Goal: Information Seeking & Learning: Learn about a topic

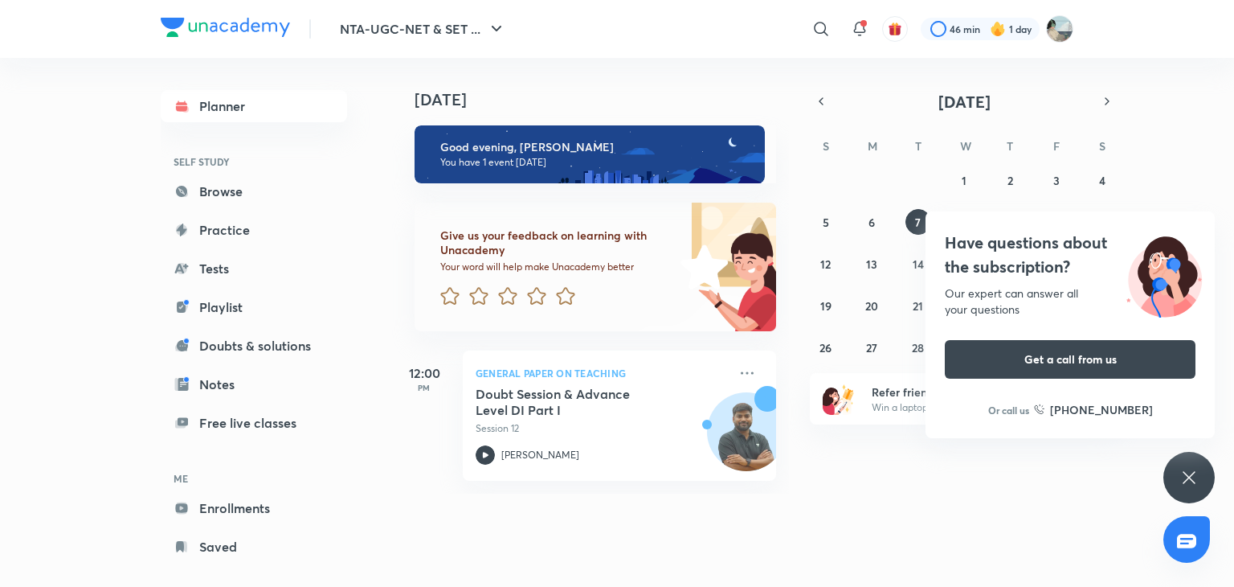
click at [1187, 472] on icon at bounding box center [1189, 477] width 19 height 19
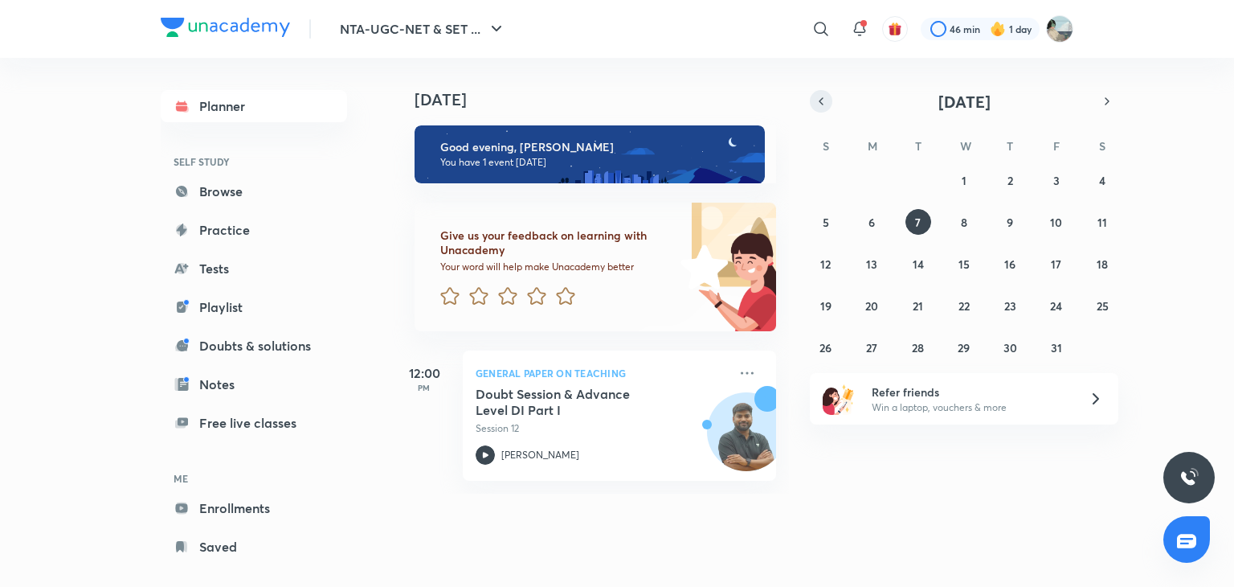
click at [824, 95] on icon "button" at bounding box center [821, 101] width 13 height 14
click at [817, 305] on button "21" at bounding box center [826, 305] width 26 height 26
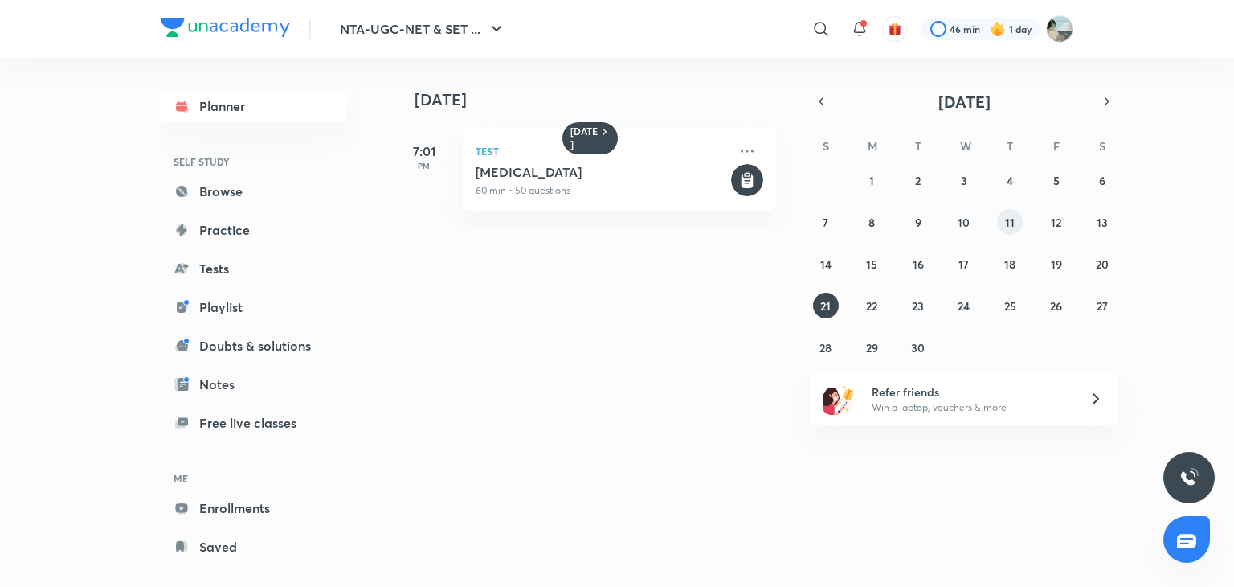
click at [1018, 212] on button "11" at bounding box center [1010, 222] width 26 height 26
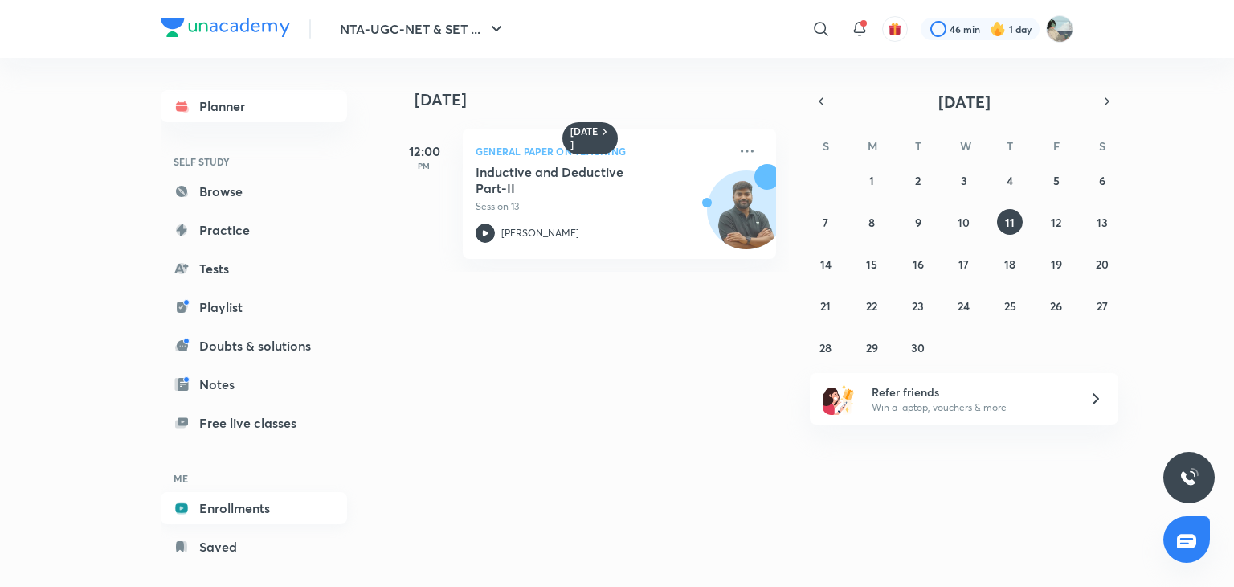
click at [246, 500] on link "Enrollments" at bounding box center [254, 508] width 186 height 32
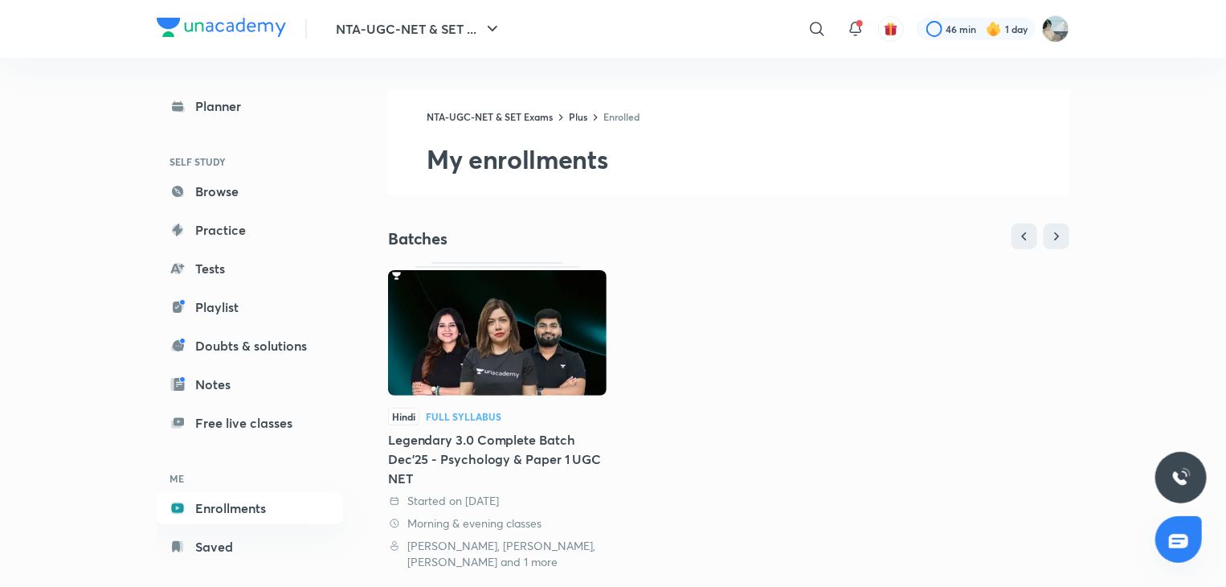
click at [761, 415] on div "Hindi Full Syllabus Legendary 3.0 Complete Batch Dec'25 - Psychology & Paper 1 …" at bounding box center [728, 416] width 681 height 308
click at [585, 437] on div "Legendary 3.0 Complete Batch Dec'25 - Psychology & Paper 1 UGC NET" at bounding box center [497, 459] width 219 height 58
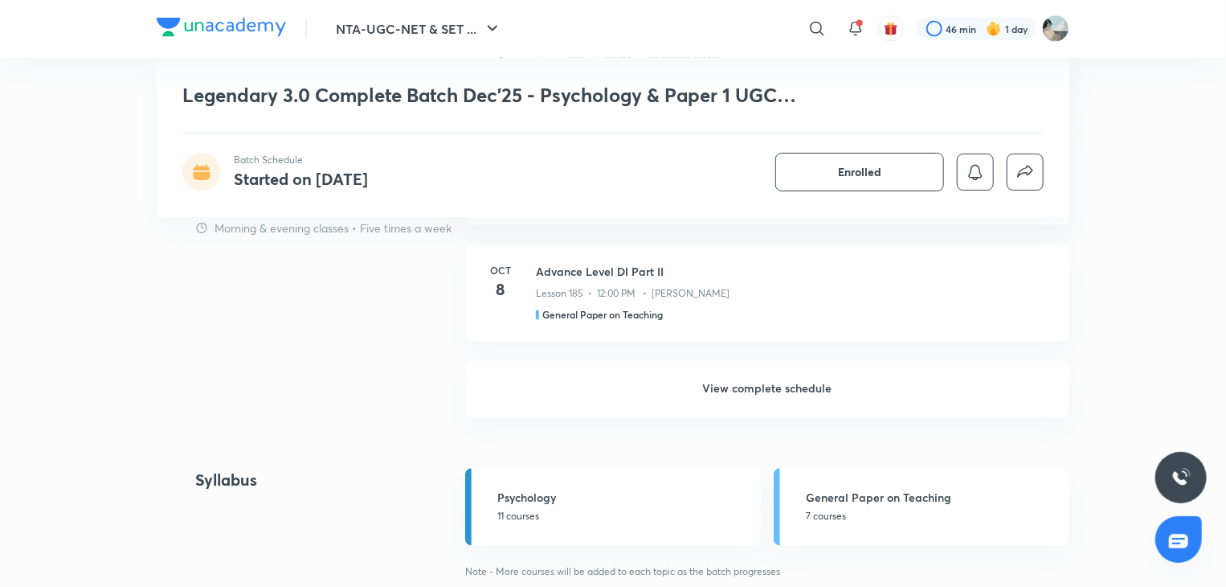
scroll to position [1446, 0]
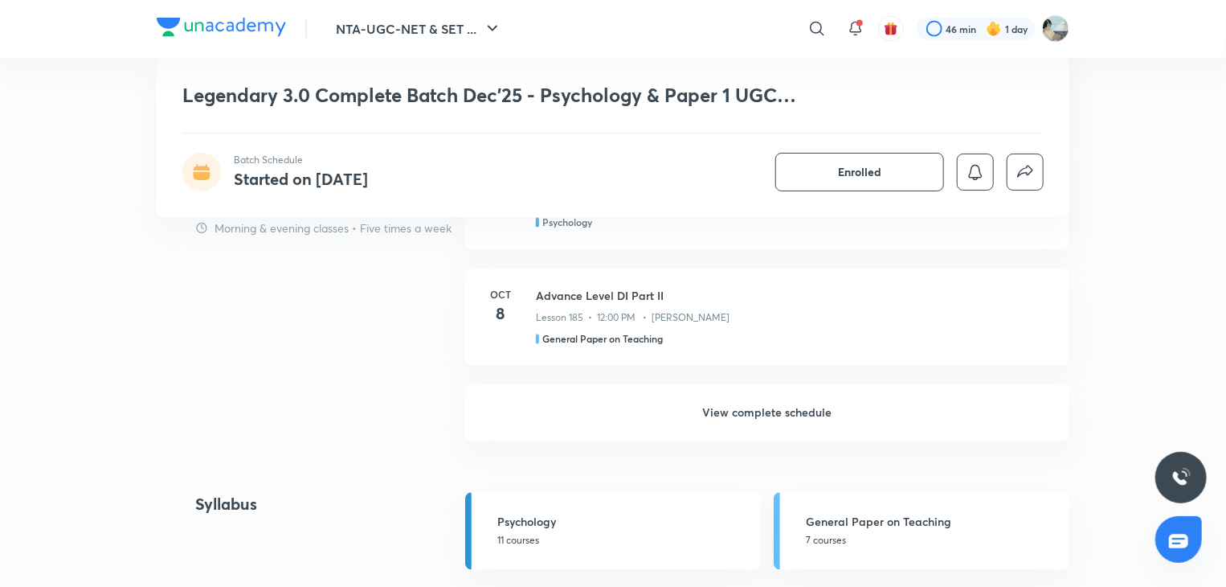
click at [767, 399] on h6 "View complete schedule" at bounding box center [767, 413] width 604 height 56
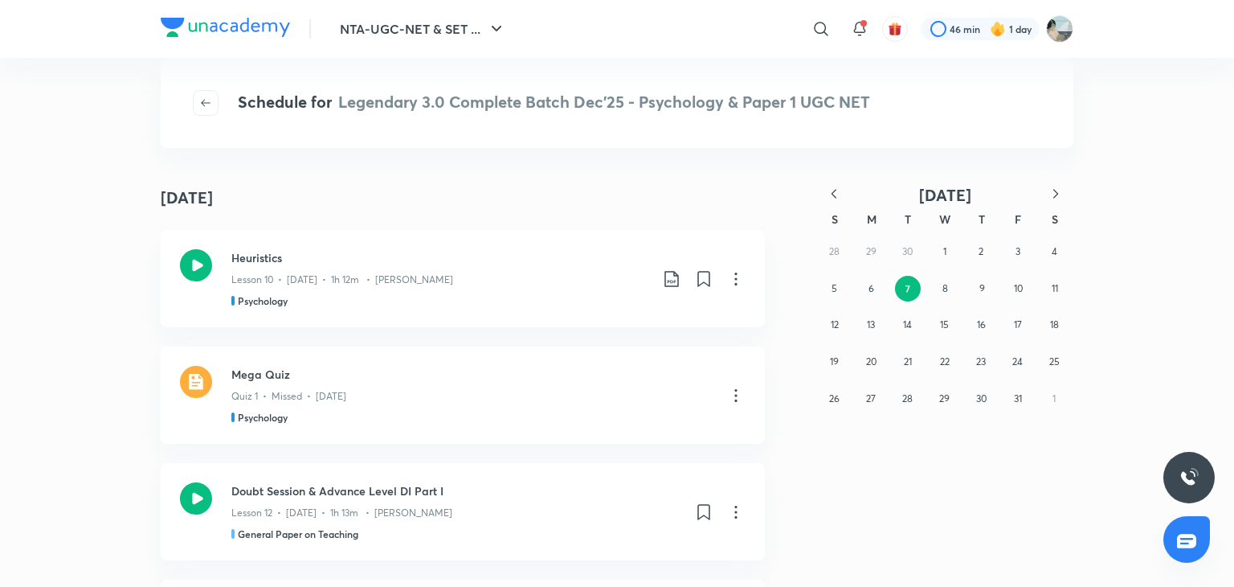
click at [830, 186] on icon "button" at bounding box center [834, 194] width 16 height 16
click at [985, 287] on button "11" at bounding box center [981, 289] width 26 height 26
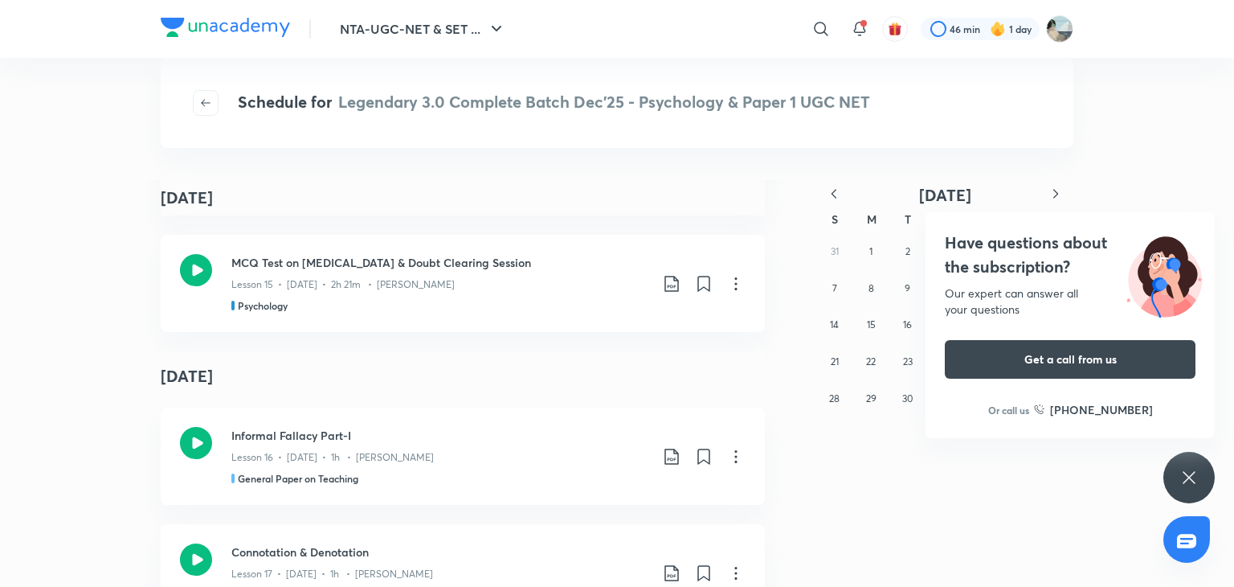
scroll to position [2772, 0]
click at [1170, 478] on div "Have questions about the subscription? Our expert can answer all your questions…" at bounding box center [1188, 477] width 51 height 51
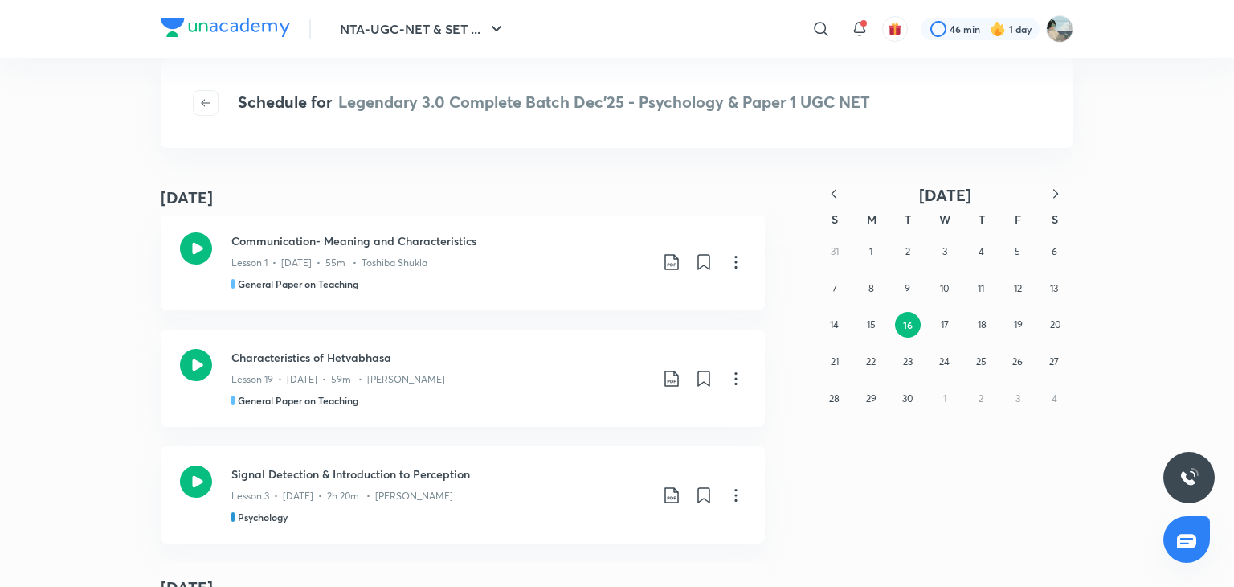
scroll to position [61435, 0]
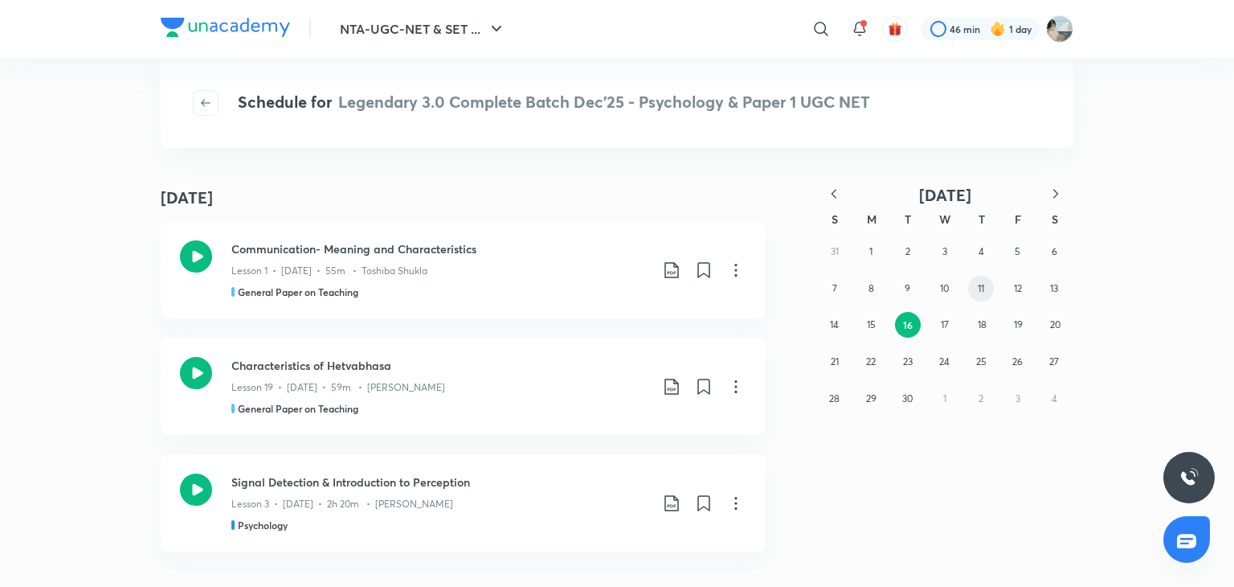
click at [977, 295] on button "11" at bounding box center [981, 289] width 26 height 26
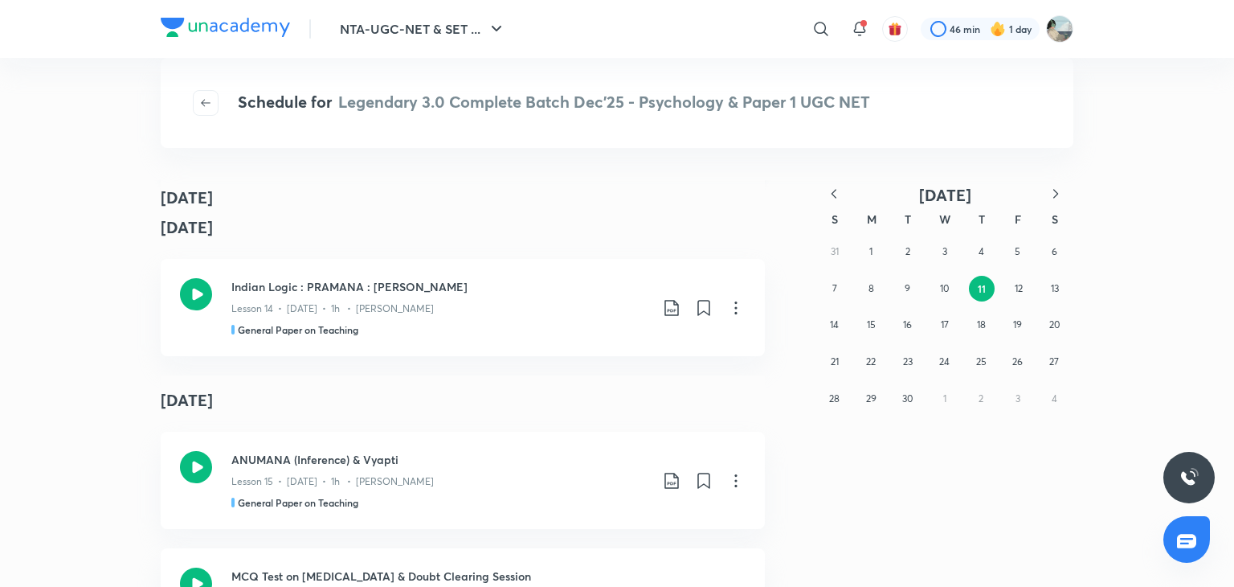
scroll to position [0, 0]
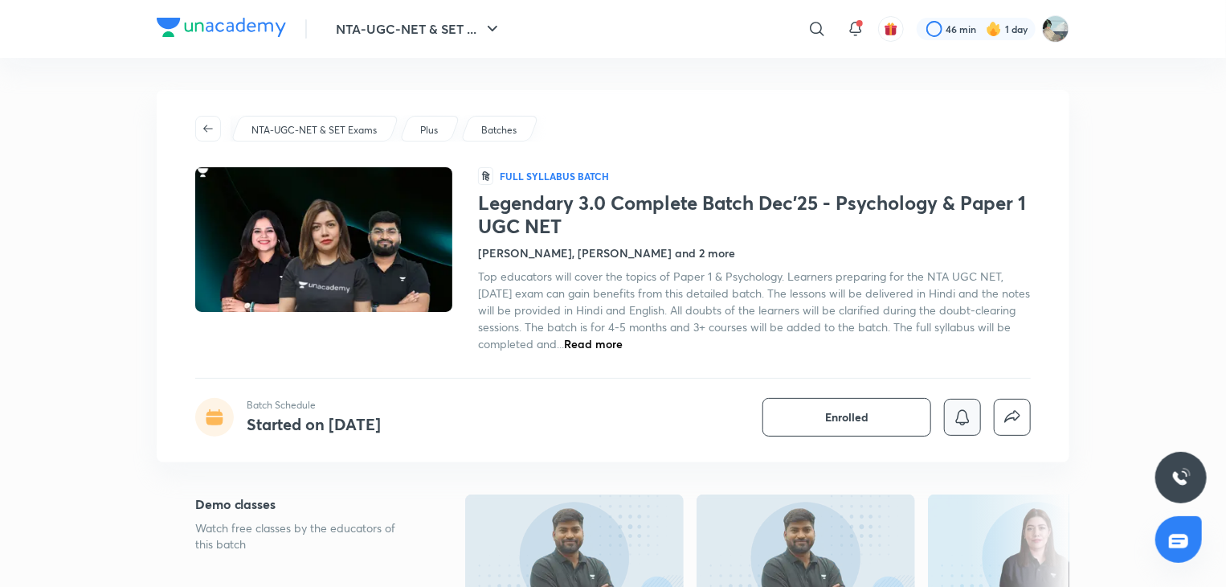
click at [951, 427] on button "button" at bounding box center [962, 417] width 37 height 37
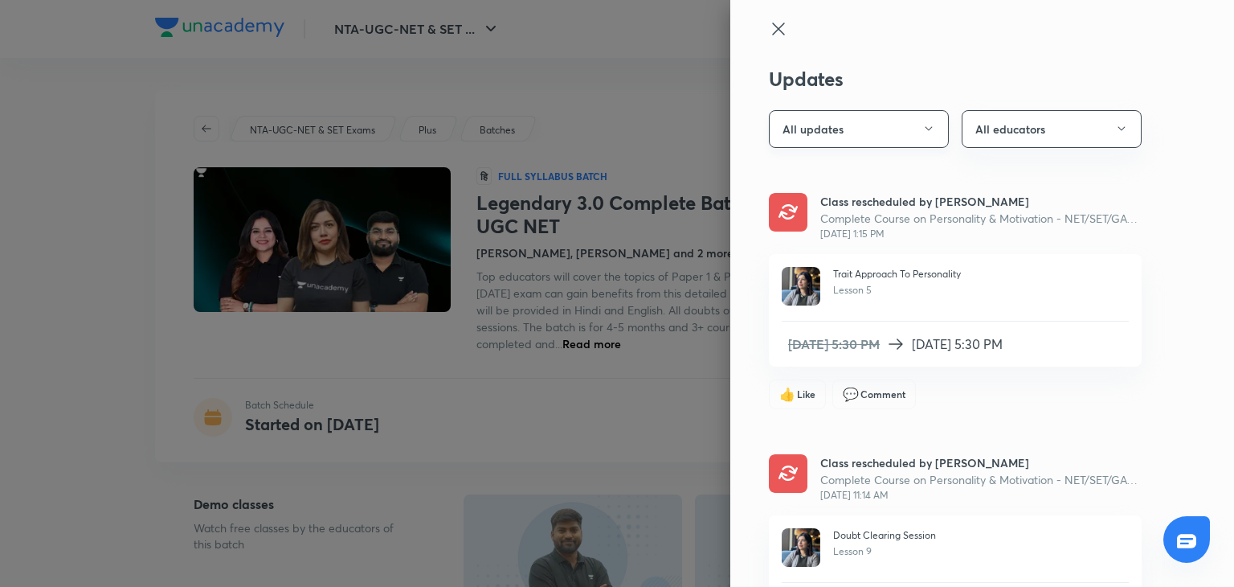
click at [833, 135] on button "All updates" at bounding box center [859, 129] width 180 height 38
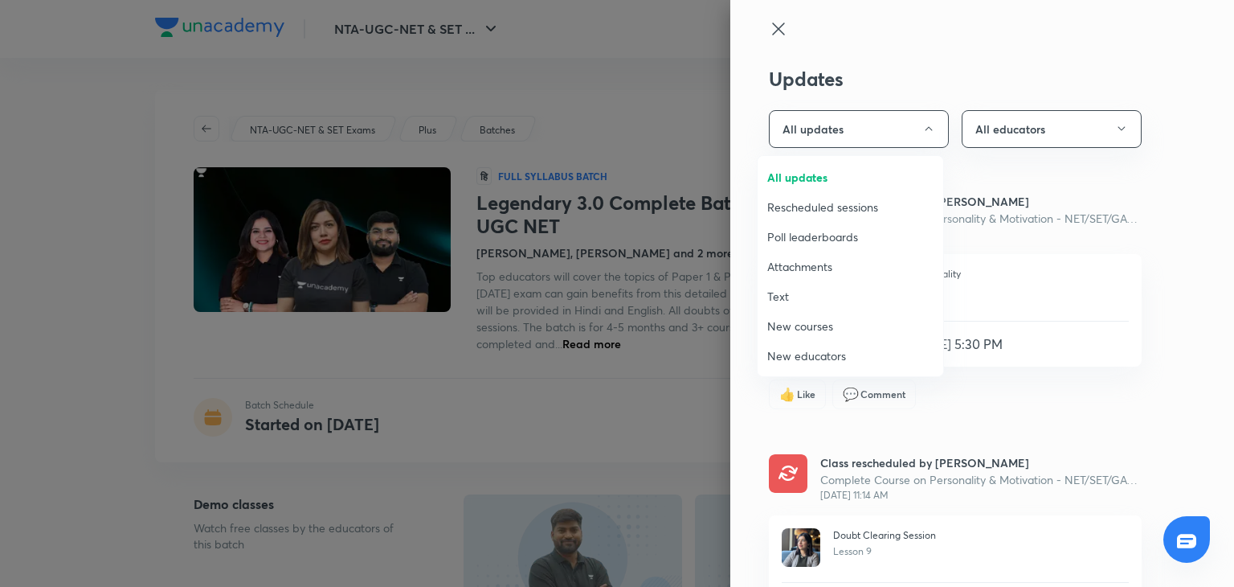
click at [812, 270] on span "Attachments" at bounding box center [850, 266] width 166 height 17
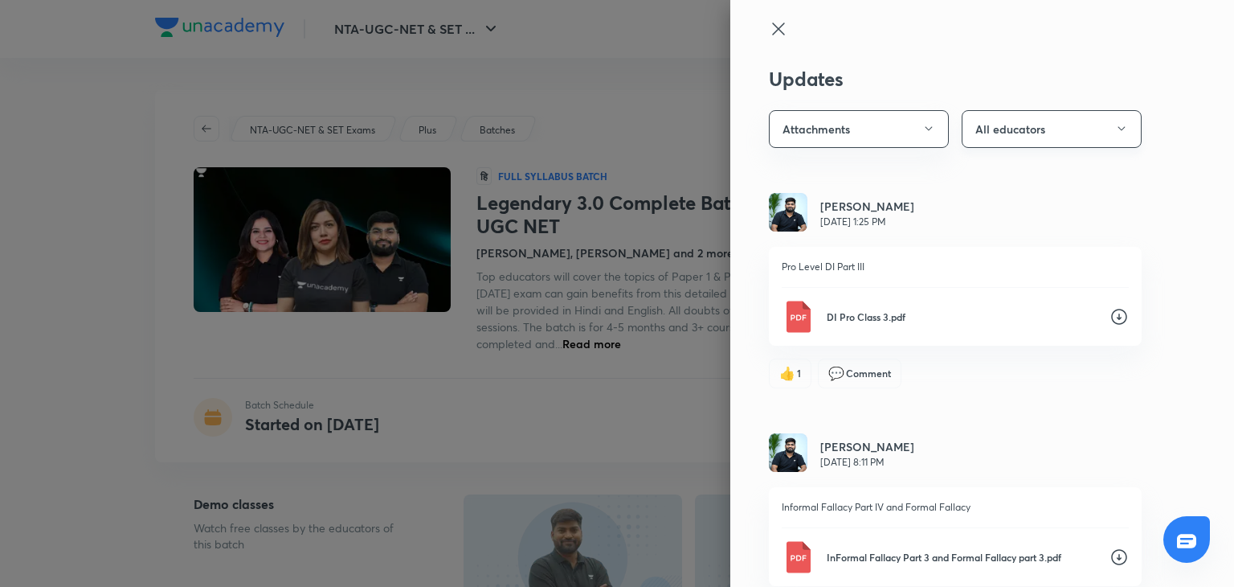
click at [1008, 114] on button "All educators" at bounding box center [1052, 129] width 180 height 38
click at [1000, 212] on span "[PERSON_NAME]" at bounding box center [1043, 206] width 166 height 17
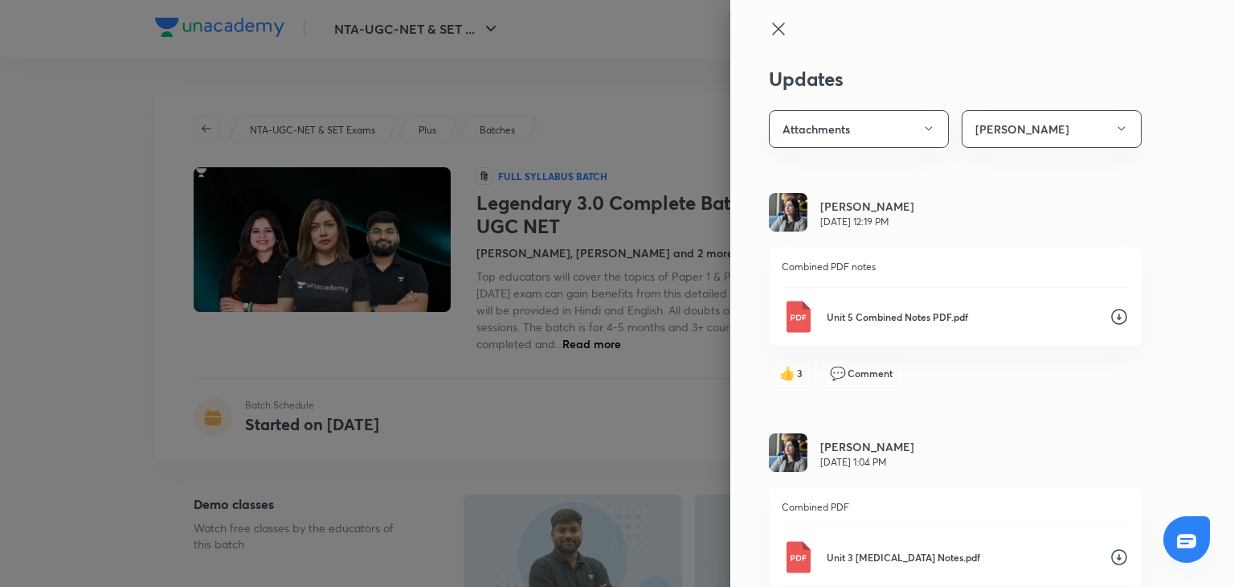
click at [1110, 310] on icon at bounding box center [1119, 316] width 19 height 19
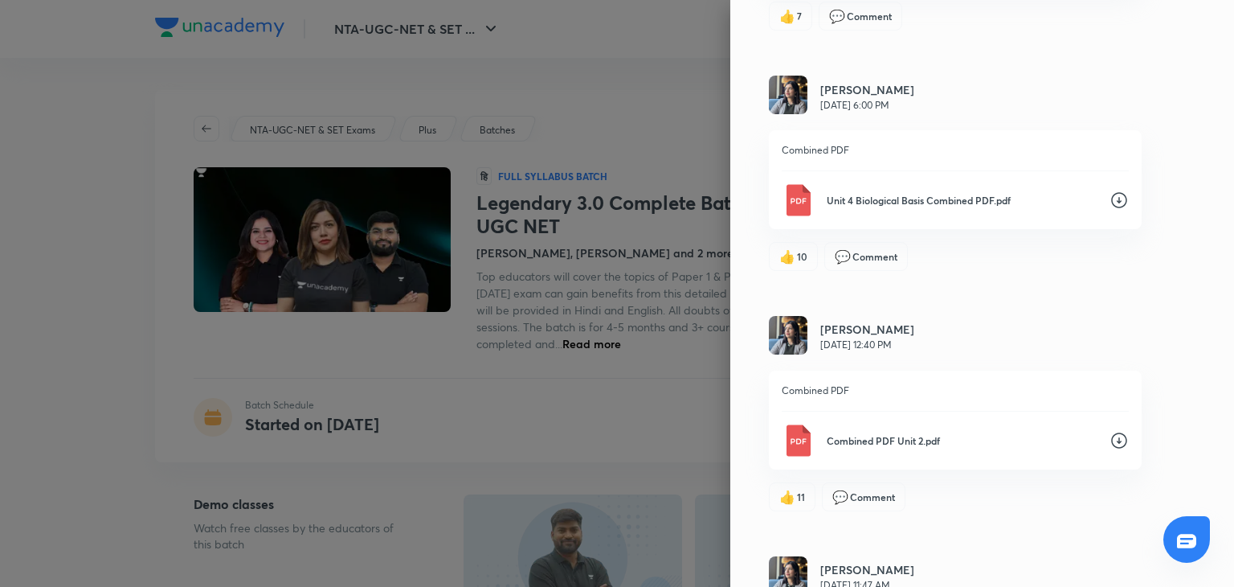
scroll to position [595, 0]
click at [1110, 198] on icon at bounding box center [1119, 201] width 19 height 19
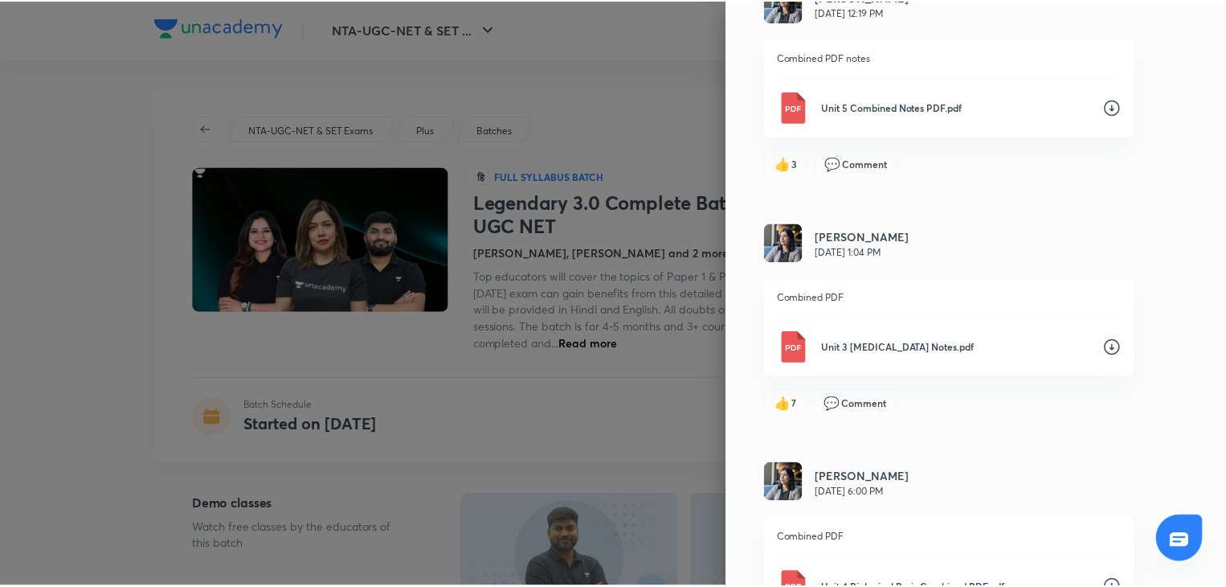
scroll to position [209, 0]
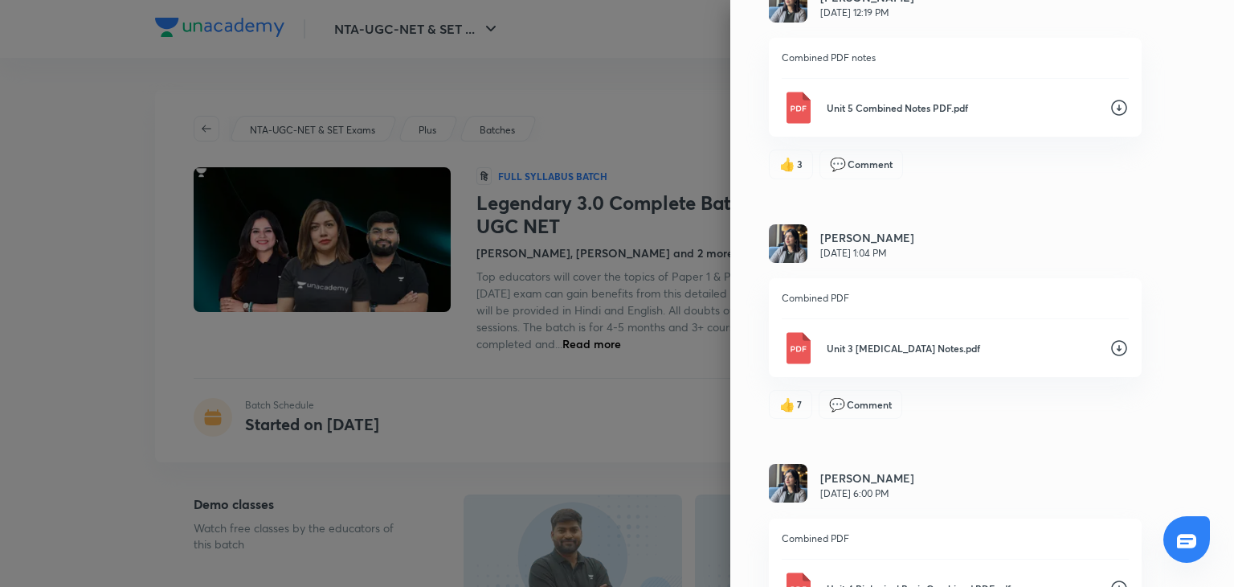
click at [591, 385] on div at bounding box center [617, 293] width 1234 height 587
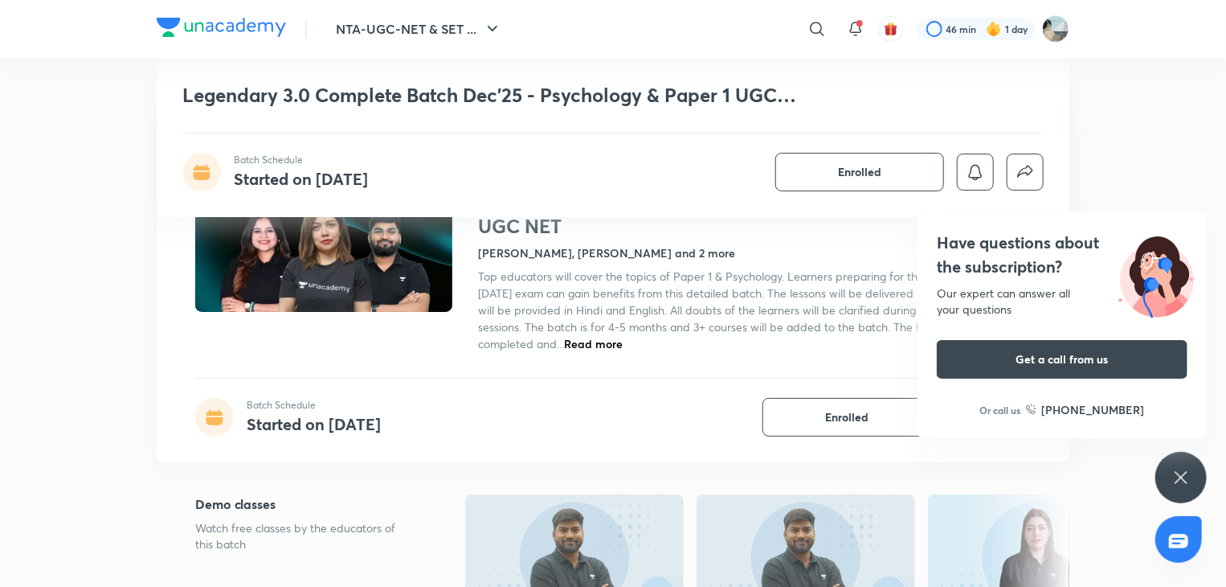
scroll to position [378, 0]
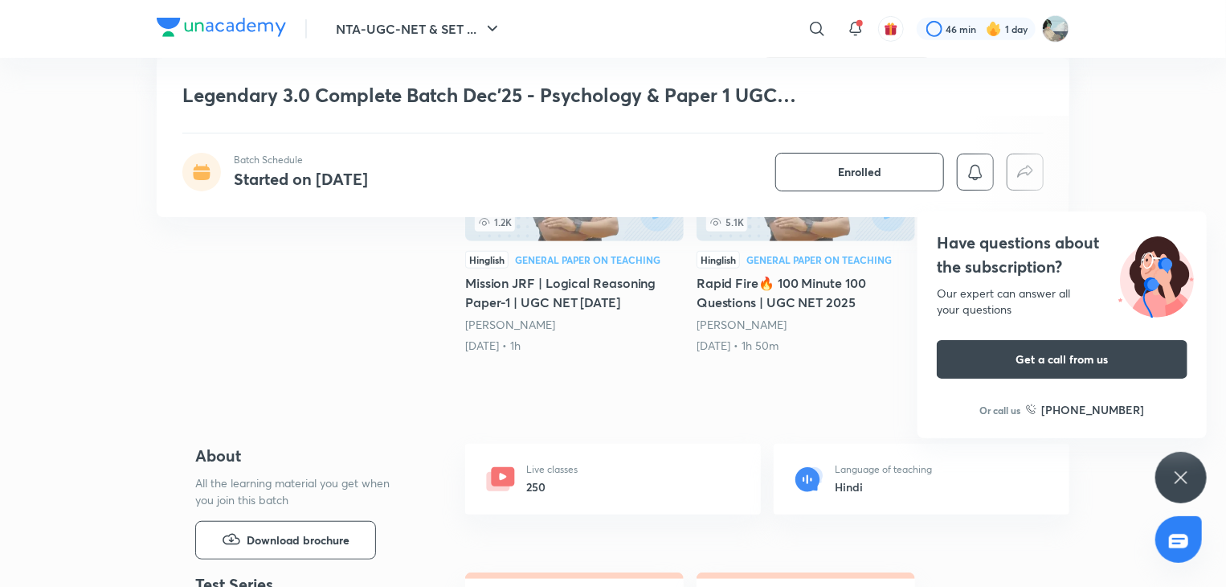
click at [1191, 482] on div "Have questions about the subscription? Our expert can answer all your questions…" at bounding box center [1180, 477] width 51 height 51
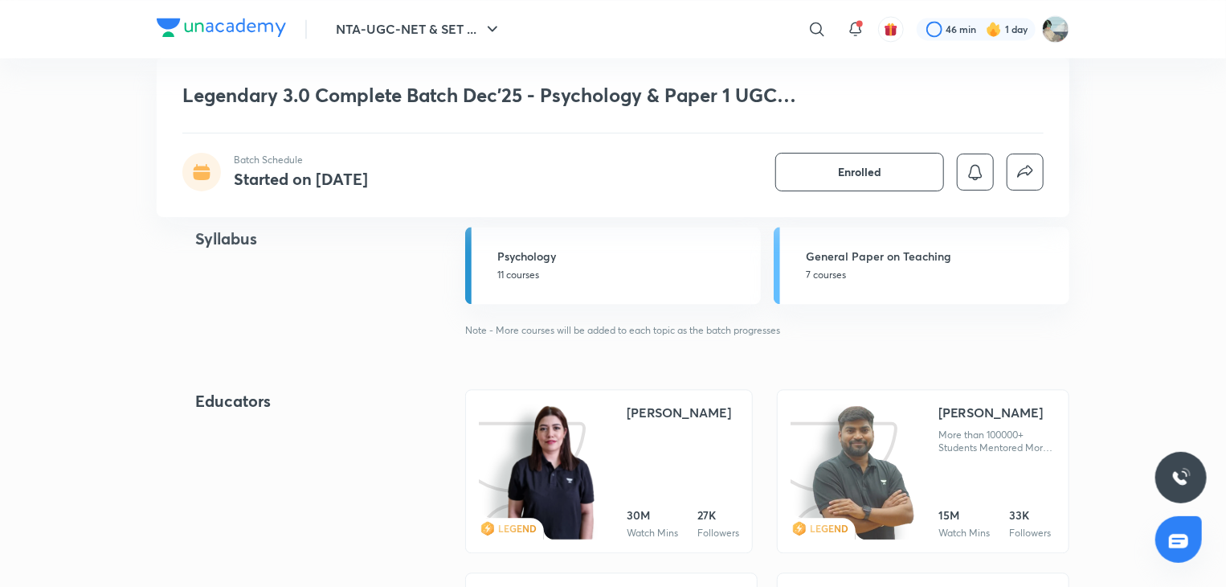
scroll to position [1440, 0]
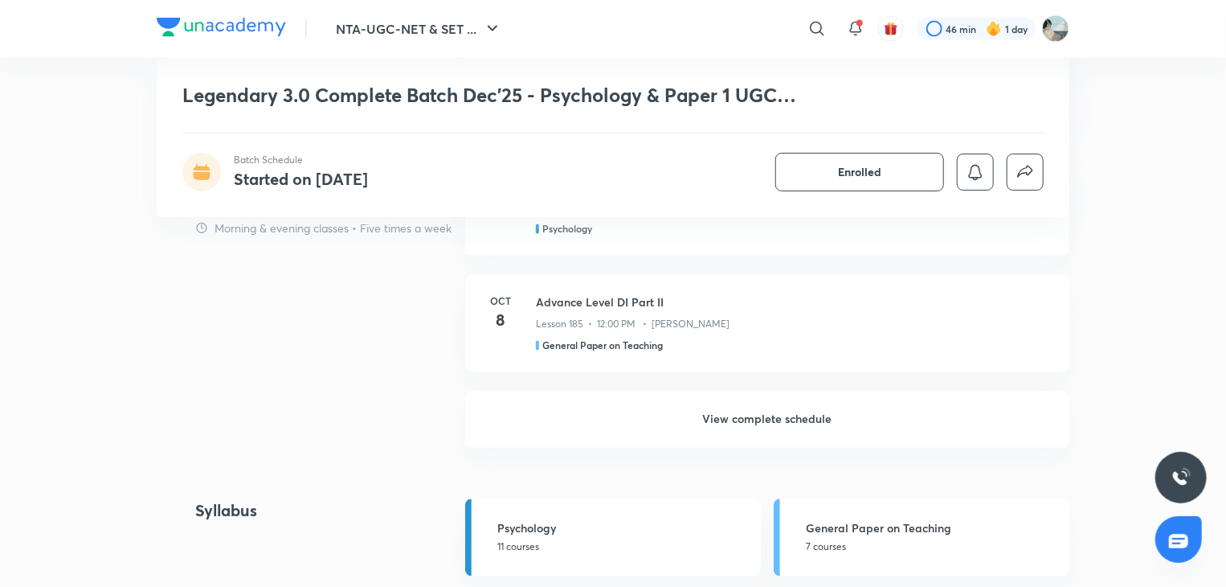
click at [740, 425] on h6 "View complete schedule" at bounding box center [767, 419] width 604 height 56
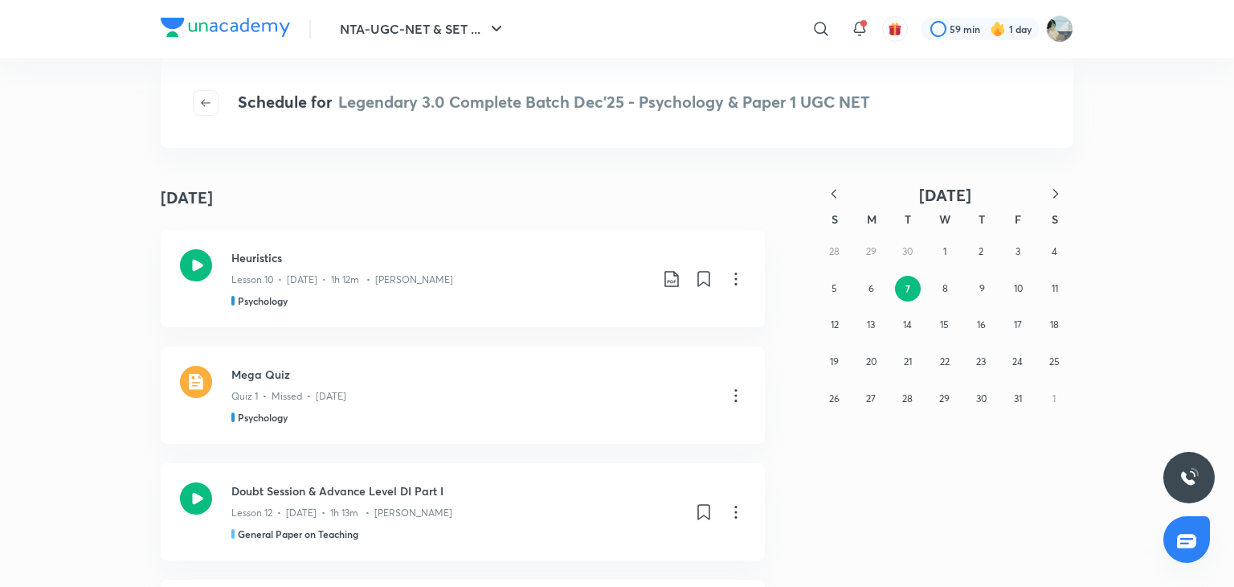
click at [836, 199] on icon "button" at bounding box center [834, 194] width 16 height 16
click at [978, 293] on abbr "11" at bounding box center [981, 288] width 6 height 12
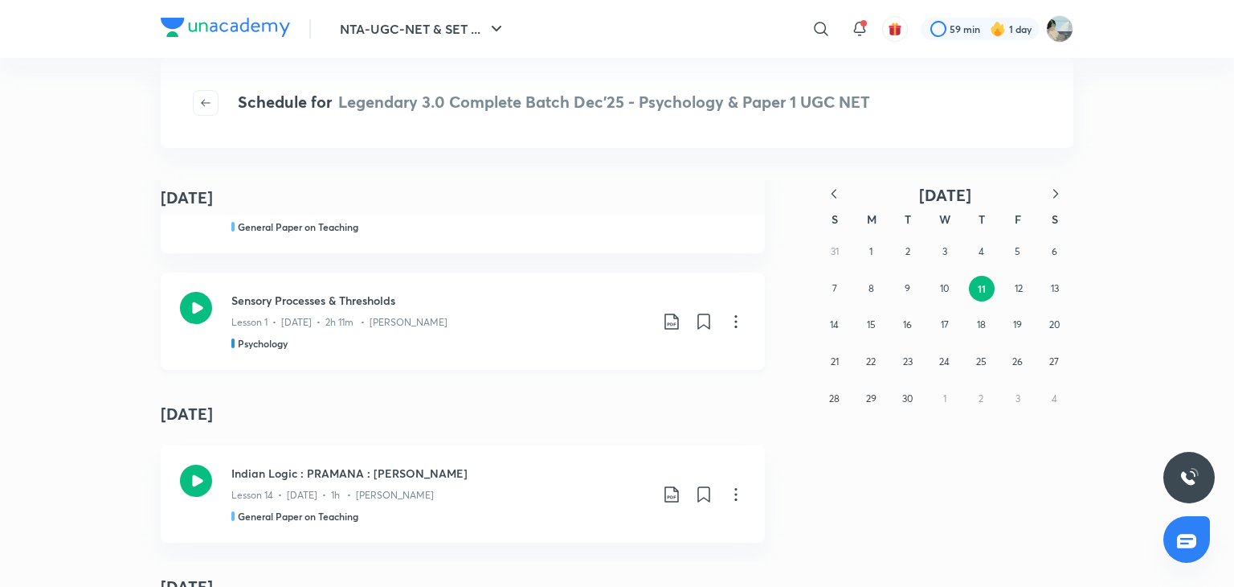
scroll to position [84, 0]
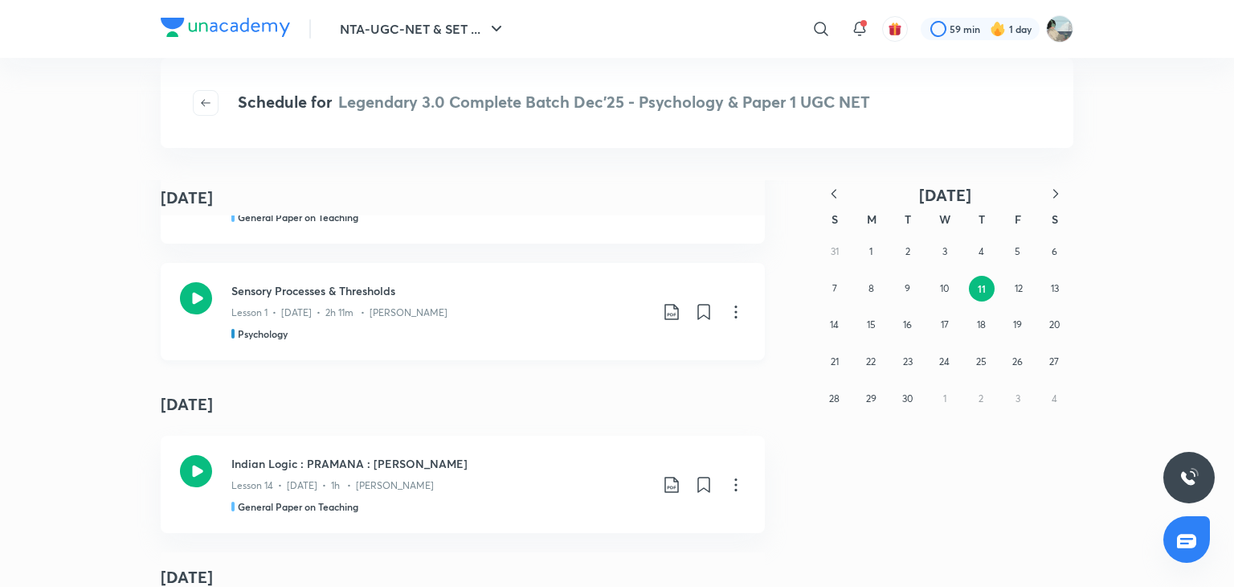
click at [199, 299] on icon at bounding box center [196, 298] width 32 height 32
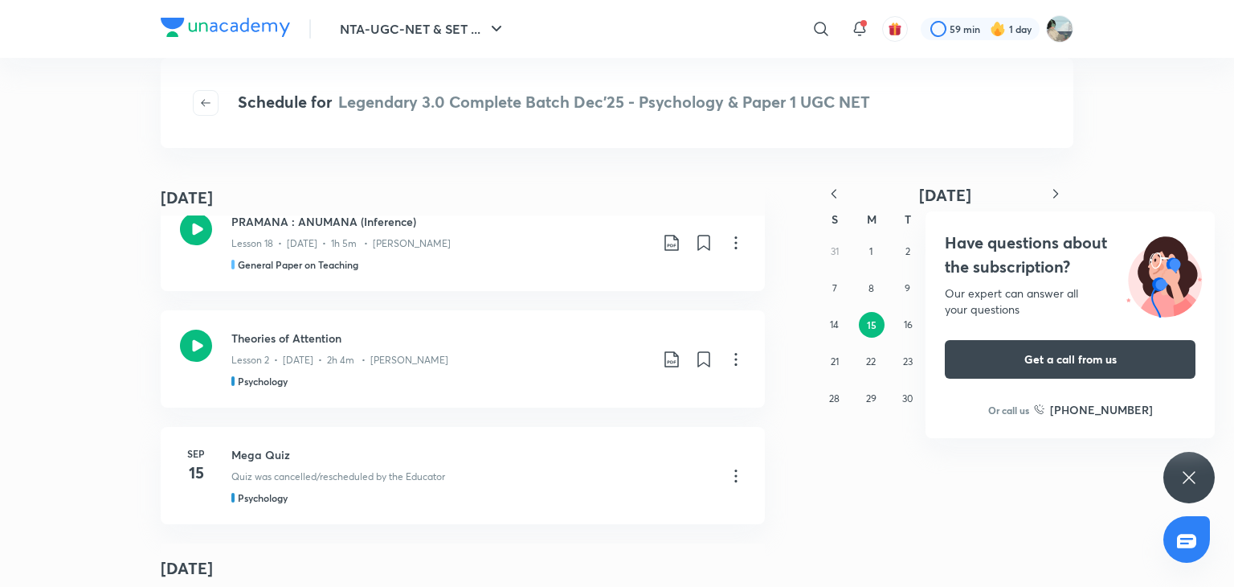
scroll to position [3538, 0]
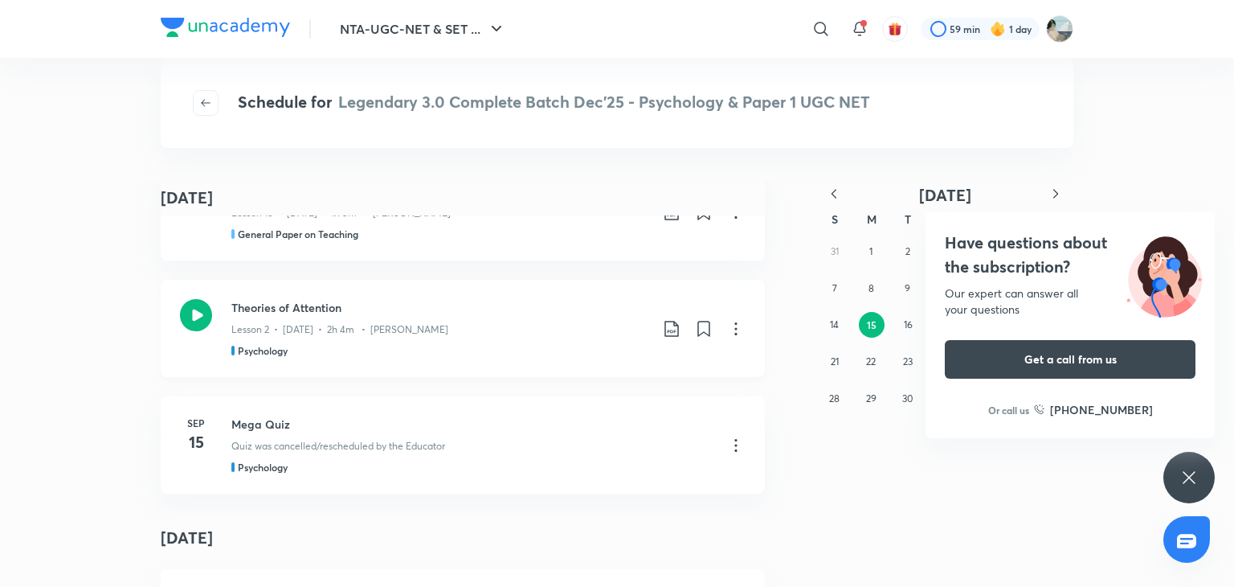
click at [201, 317] on icon at bounding box center [196, 315] width 32 height 32
